Goal: Task Accomplishment & Management: Manage account settings

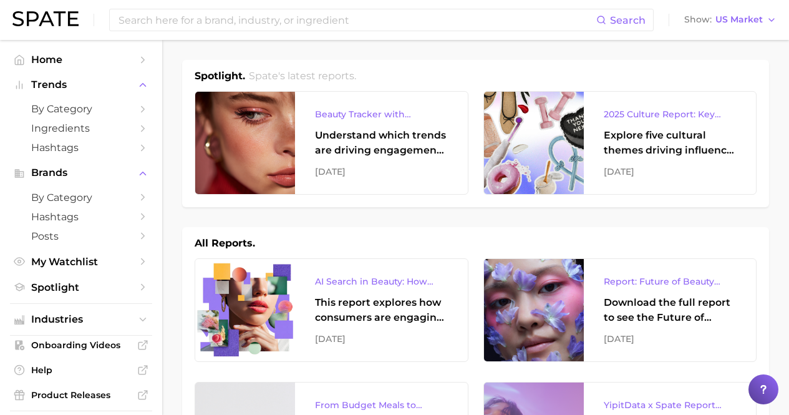
scroll to position [369, 0]
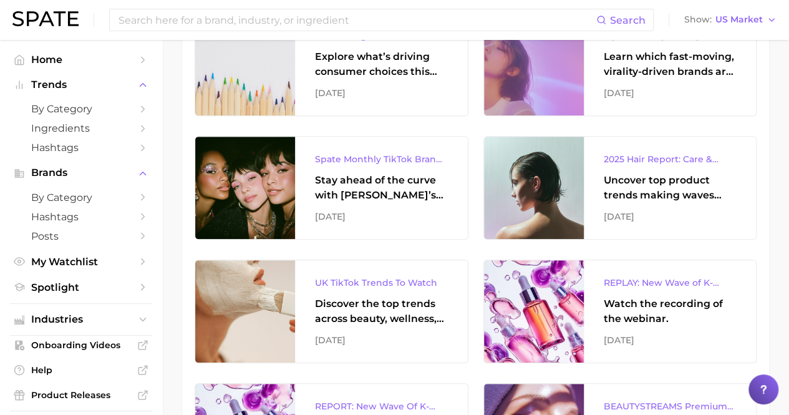
click at [50, 22] on img at bounding box center [45, 18] width 66 height 15
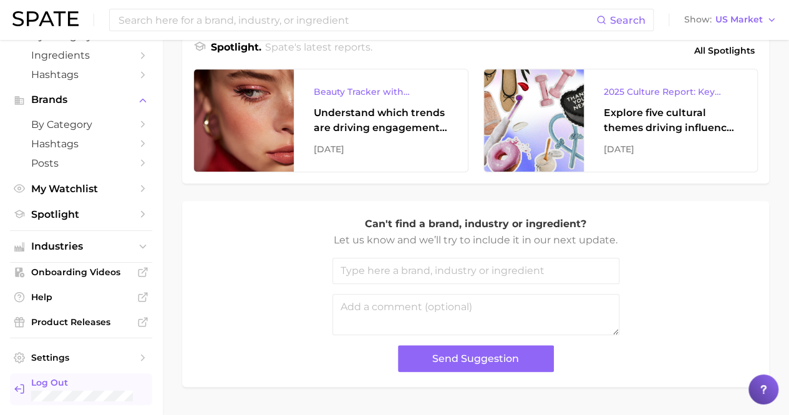
scroll to position [546, 0]
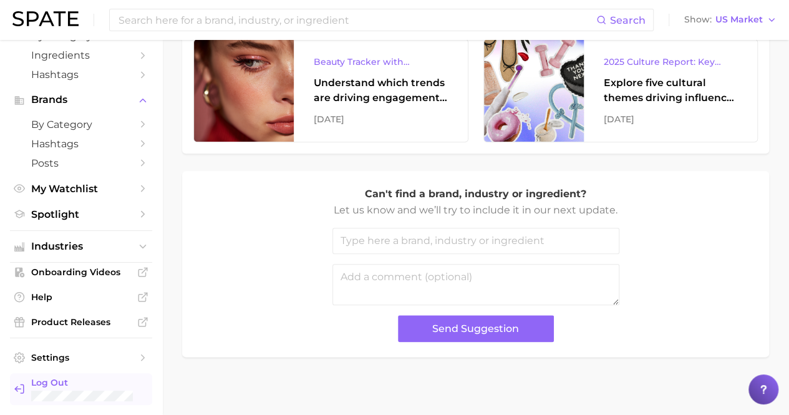
click at [54, 385] on span "Log Out" at bounding box center [86, 382] width 111 height 11
